Goal: Navigation & Orientation: Find specific page/section

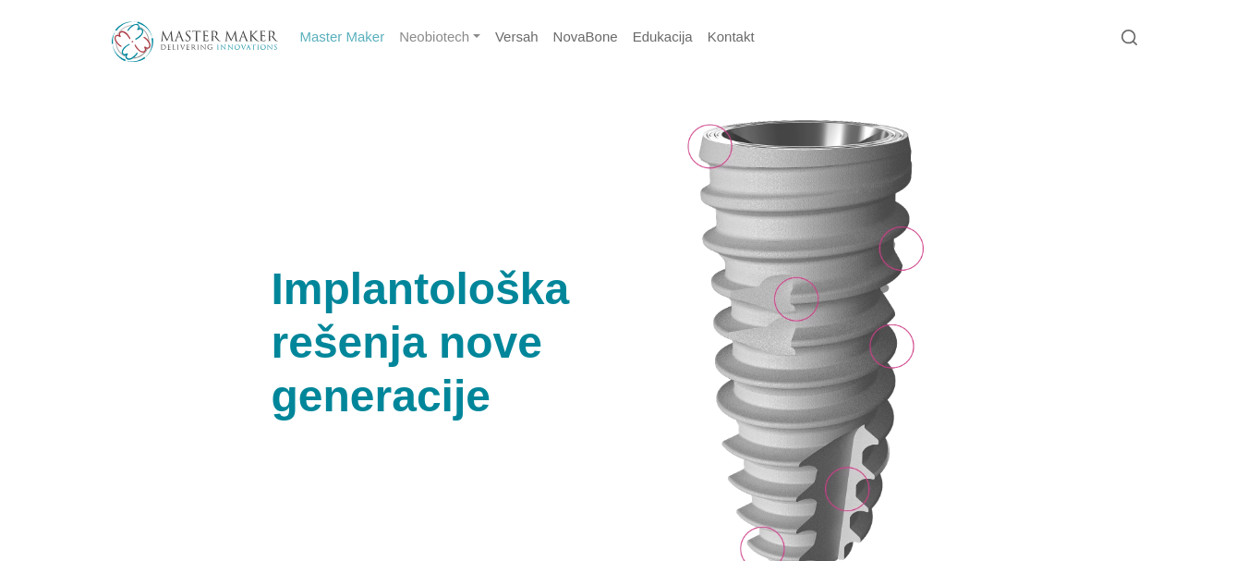
click at [464, 45] on link "Neobiotech" at bounding box center [440, 37] width 96 height 36
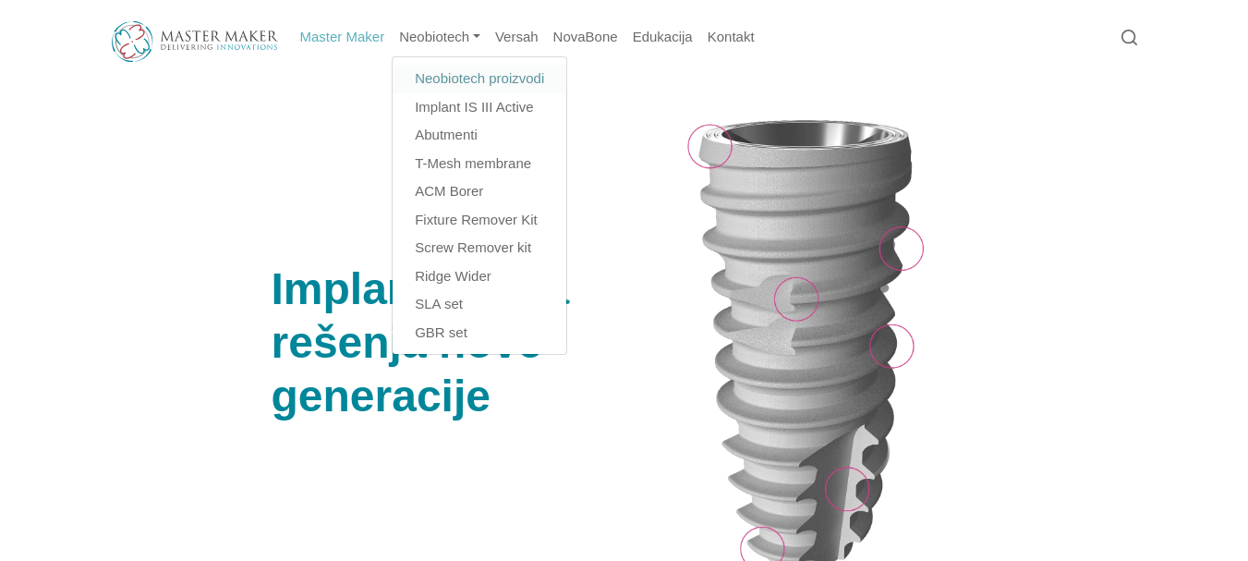
click at [482, 83] on link "Neobiotech proizvodi" at bounding box center [479, 79] width 174 height 29
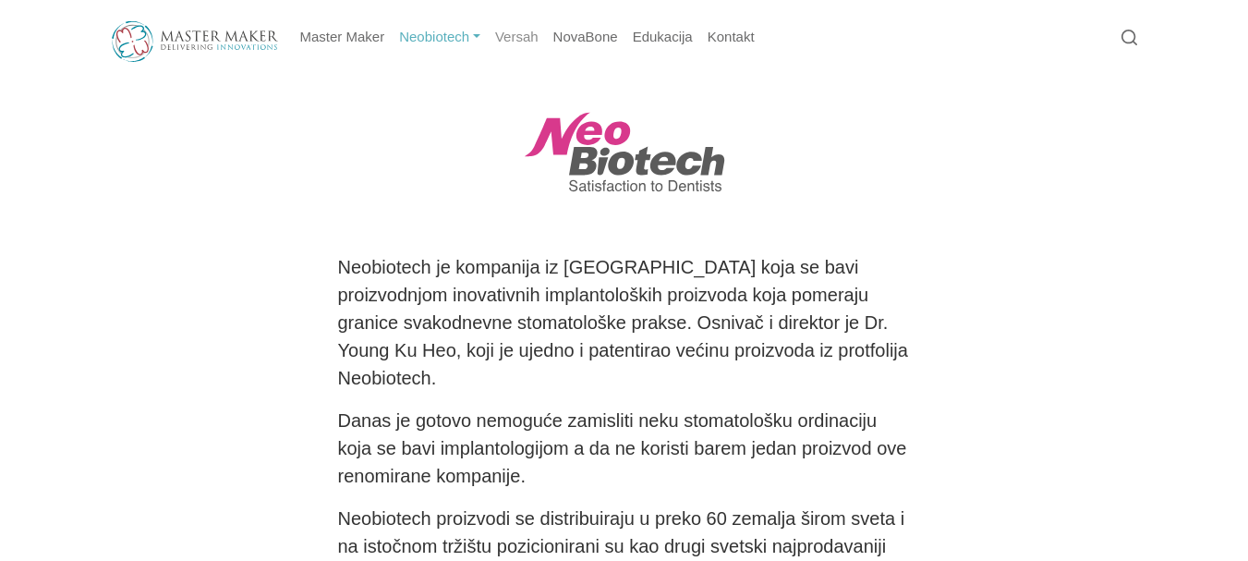
click at [513, 37] on link "Versah" at bounding box center [517, 37] width 58 height 36
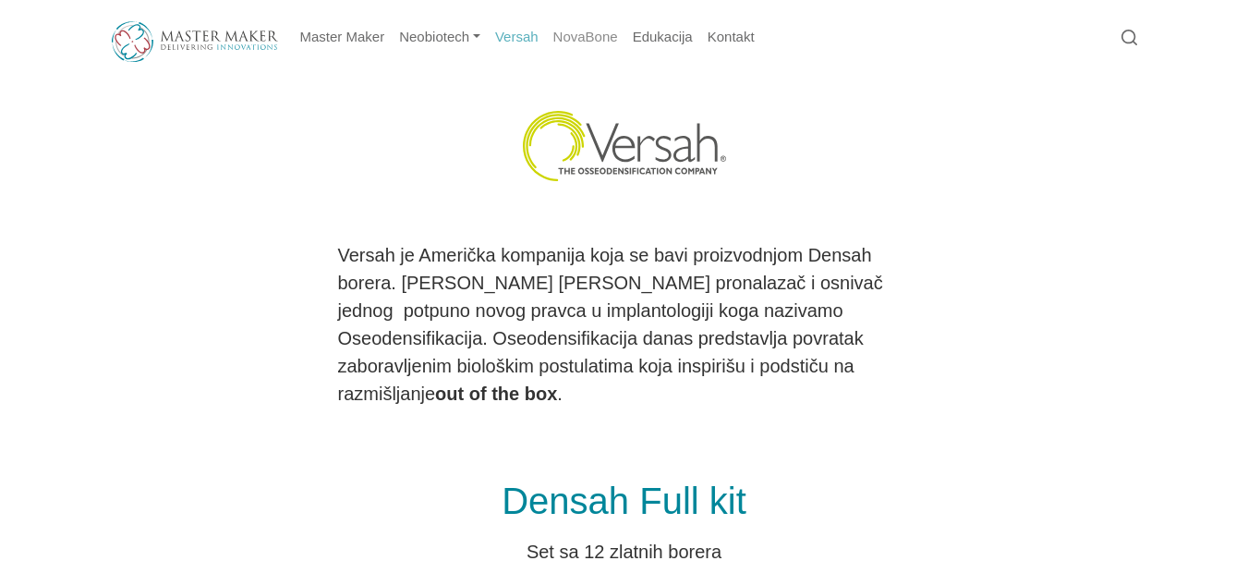
click at [595, 41] on link "NovaBone" at bounding box center [585, 37] width 79 height 36
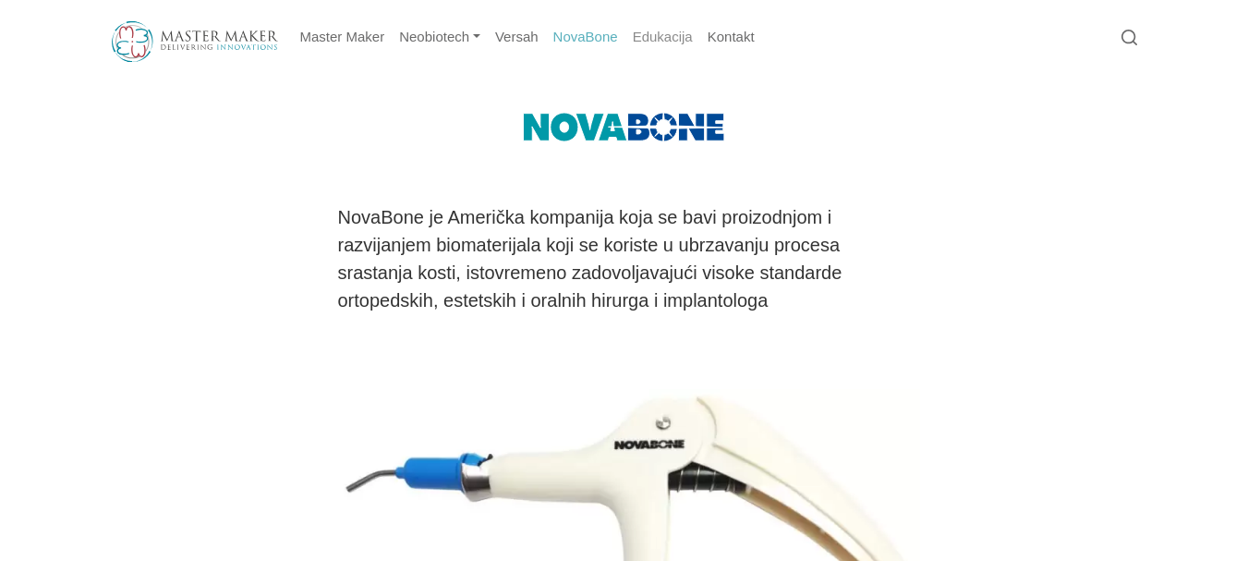
click at [659, 47] on link "Edukacija" at bounding box center [662, 37] width 75 height 36
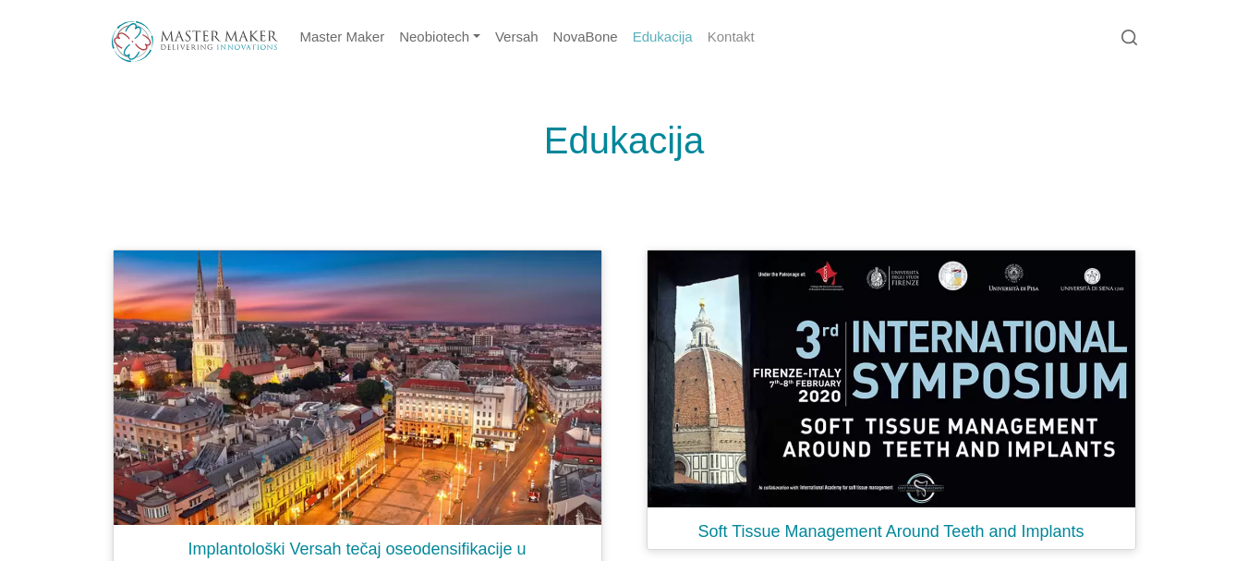
click at [730, 40] on link "Kontakt" at bounding box center [731, 37] width 62 height 36
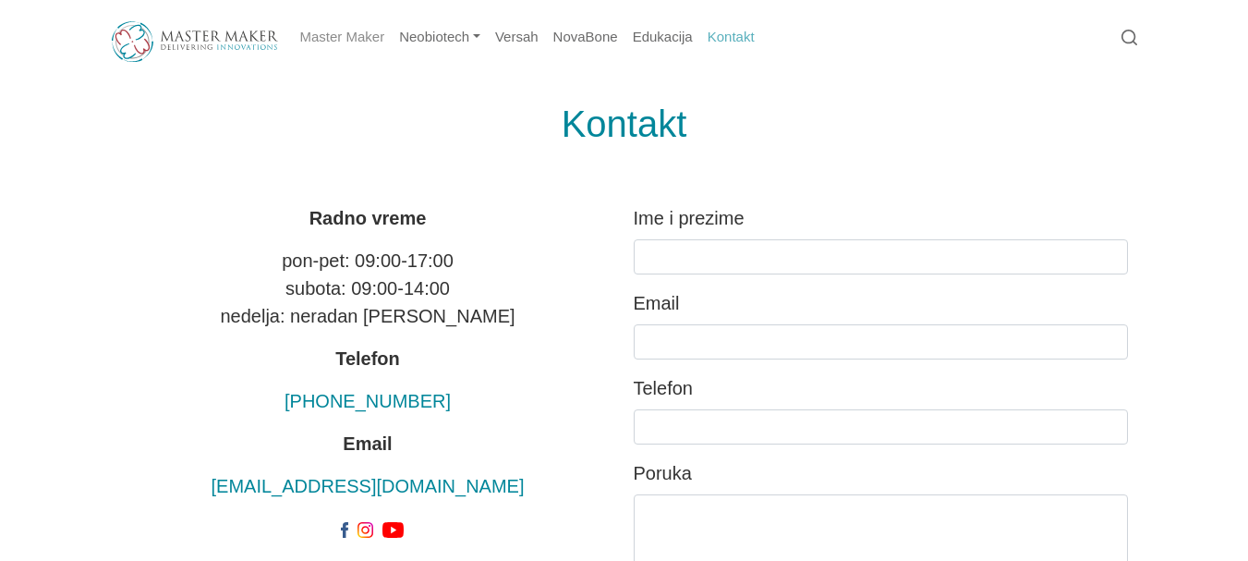
click at [320, 36] on link "Master Maker" at bounding box center [343, 37] width 100 height 36
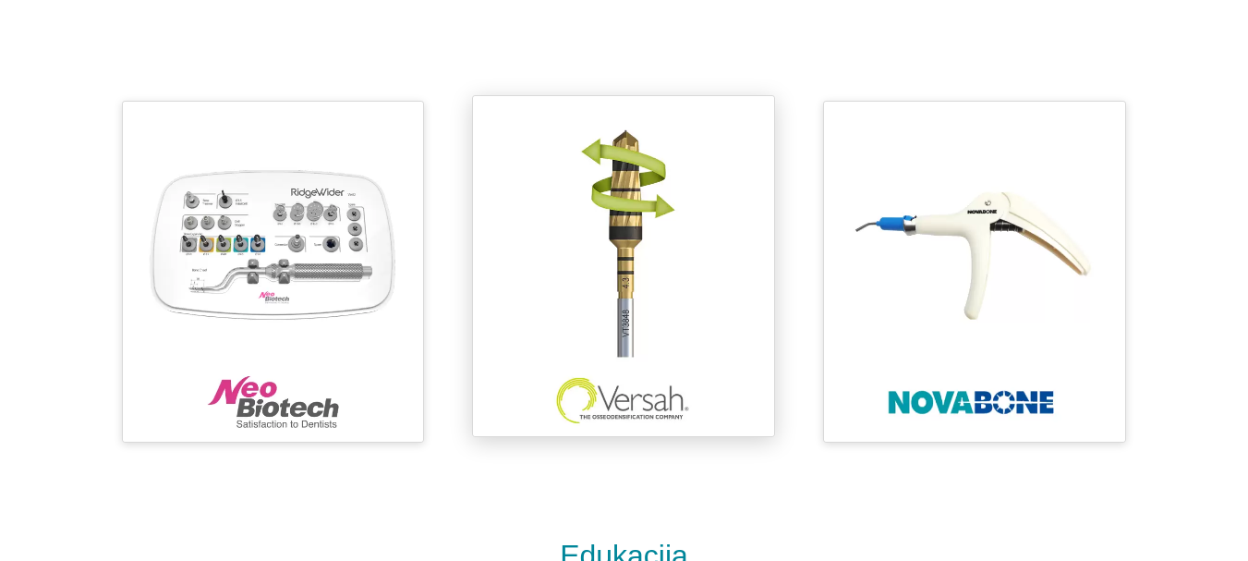
scroll to position [739, 0]
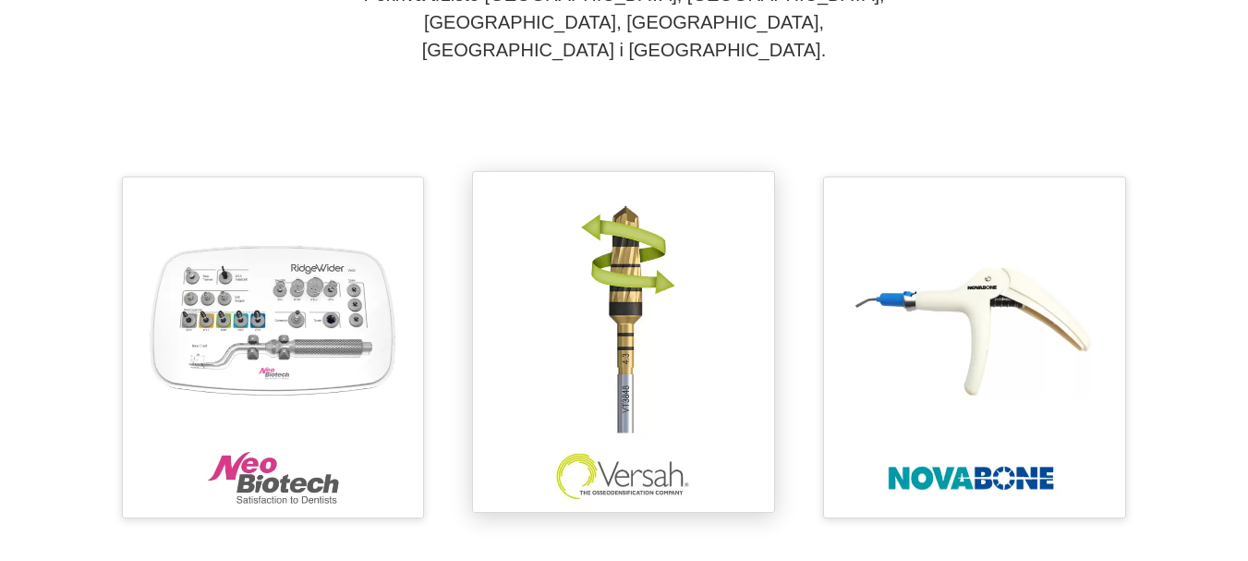
click at [635, 235] on img at bounding box center [623, 341] width 283 height 321
